Goal: Task Accomplishment & Management: Use online tool/utility

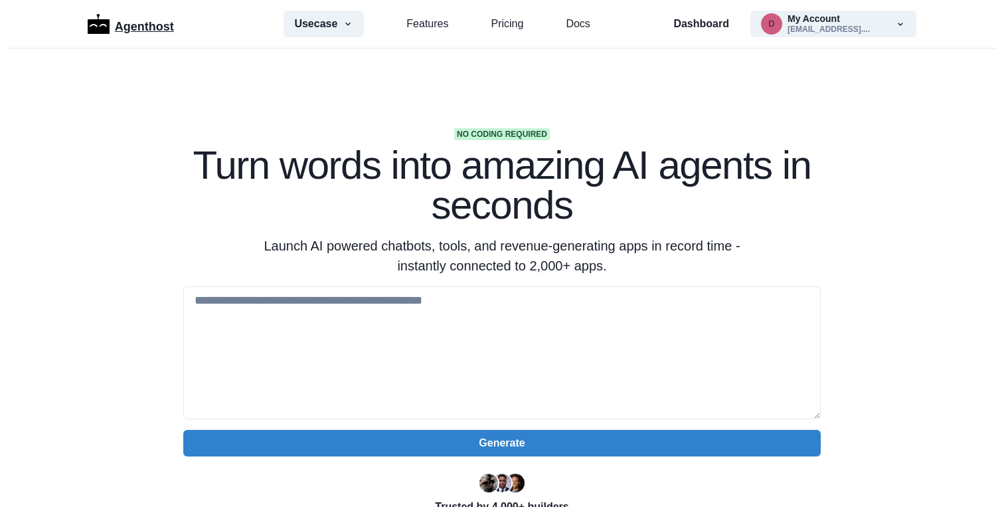
click at [135, 29] on p "Agenthost" at bounding box center [144, 24] width 59 height 23
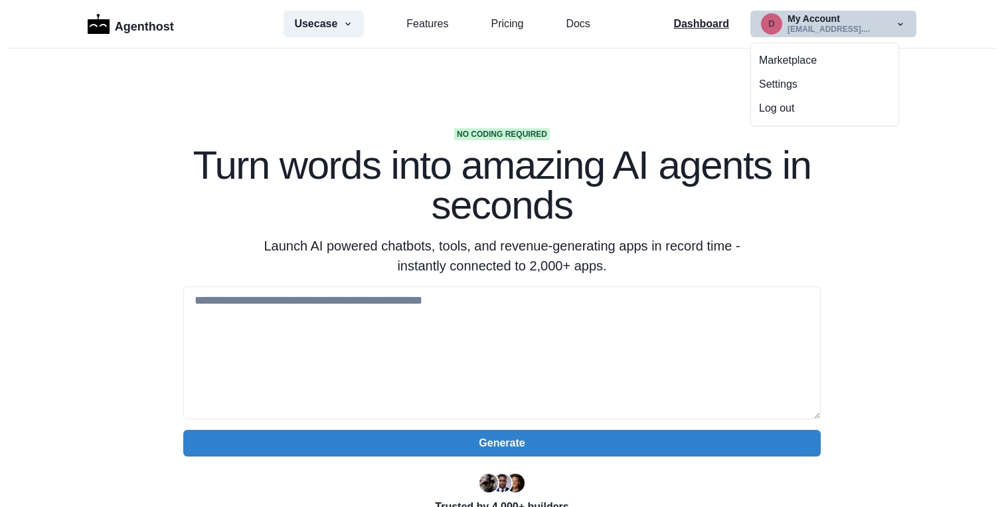
click at [721, 23] on p "Dashboard" at bounding box center [701, 24] width 56 height 16
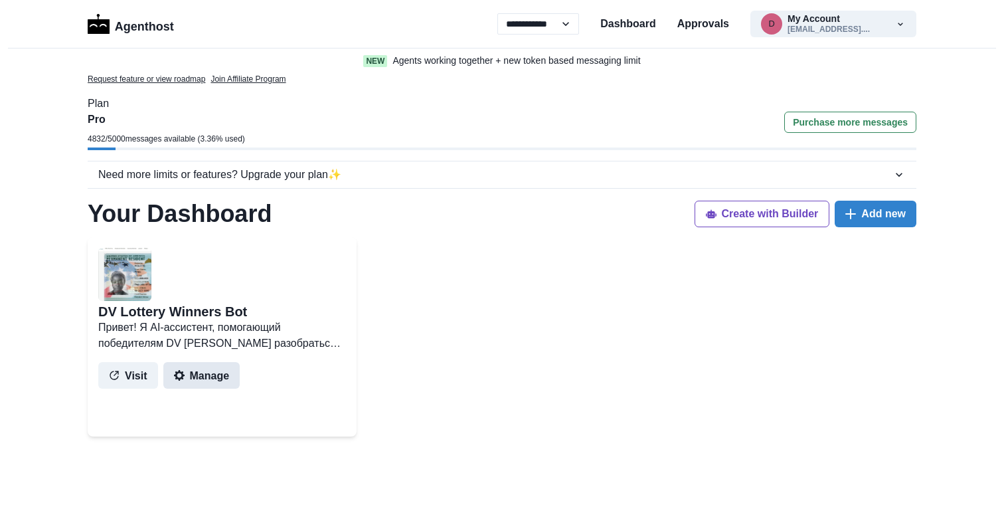
click at [202, 378] on button "Manage" at bounding box center [201, 375] width 77 height 27
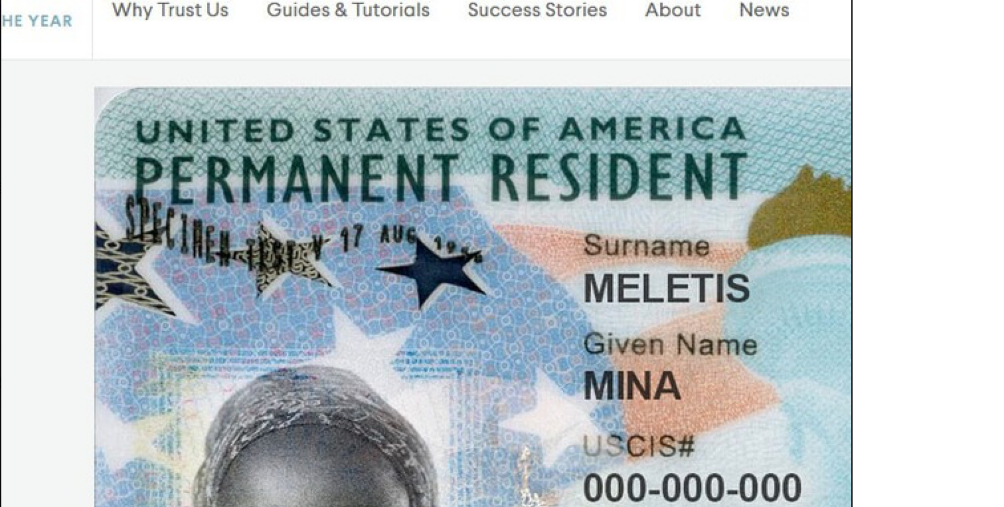
scroll to position [2413, 0]
drag, startPoint x: 207, startPoint y: 380, endPoint x: 368, endPoint y: 299, distance: 179.6
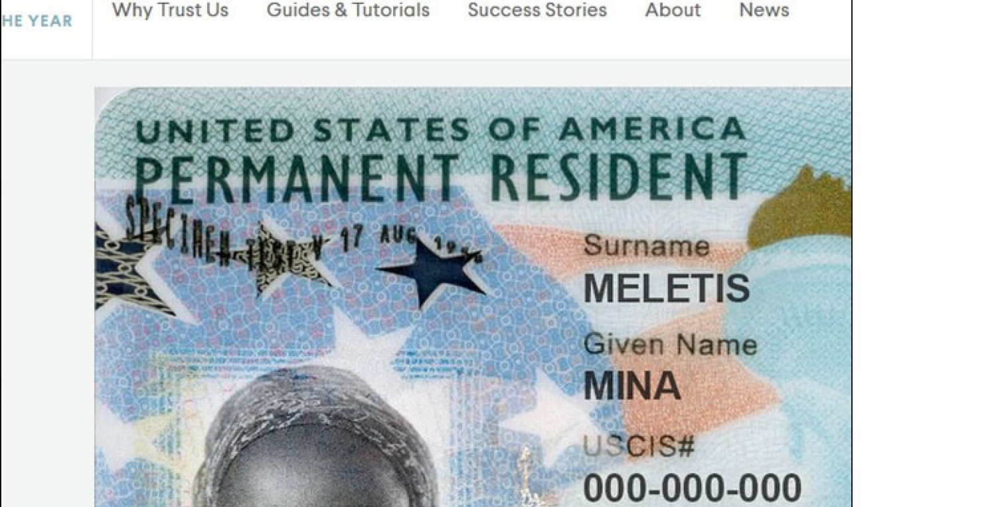
drag, startPoint x: 412, startPoint y: 268, endPoint x: 204, endPoint y: 215, distance: 214.5
type textarea "**********"
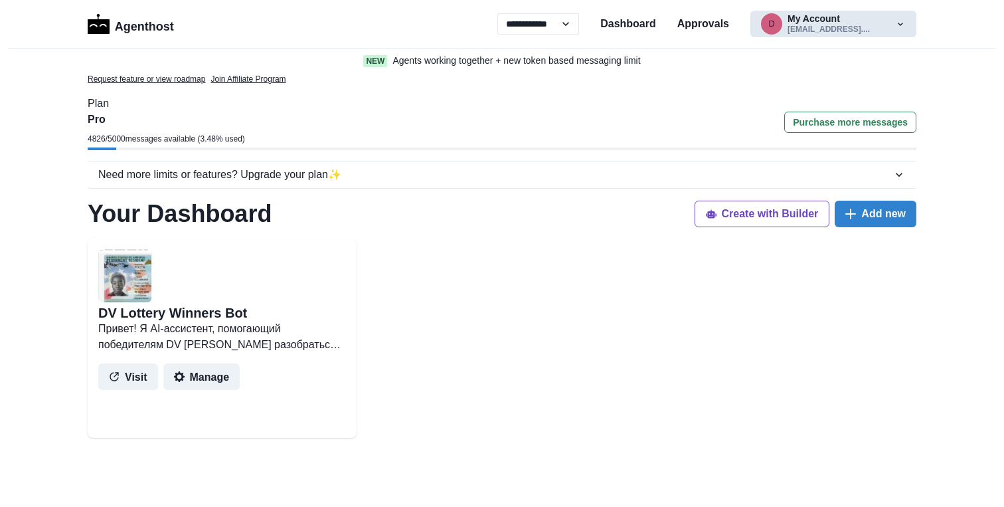
click at [900, 21] on icon "button" at bounding box center [900, 24] width 11 height 11
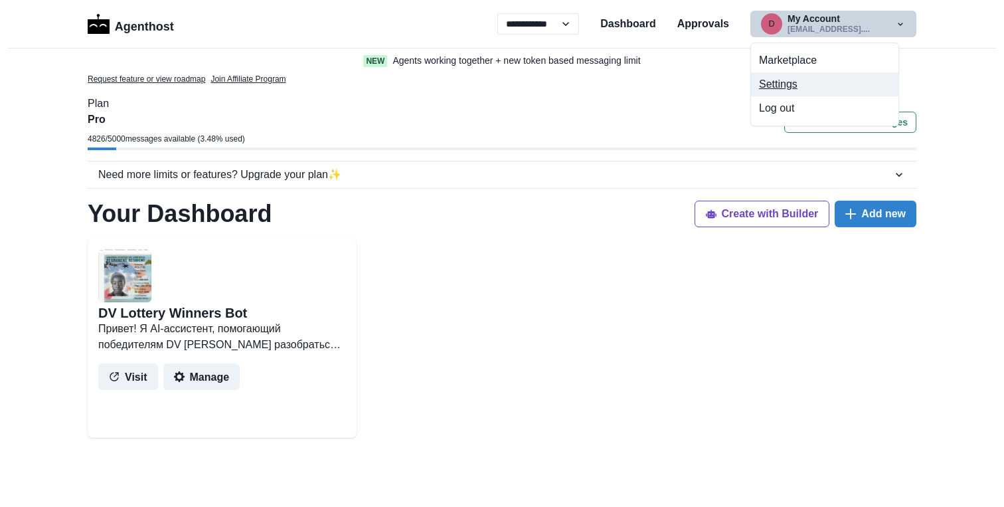
click at [817, 76] on button "Settings" at bounding box center [824, 84] width 147 height 24
